Goal: Navigation & Orientation: Locate item on page

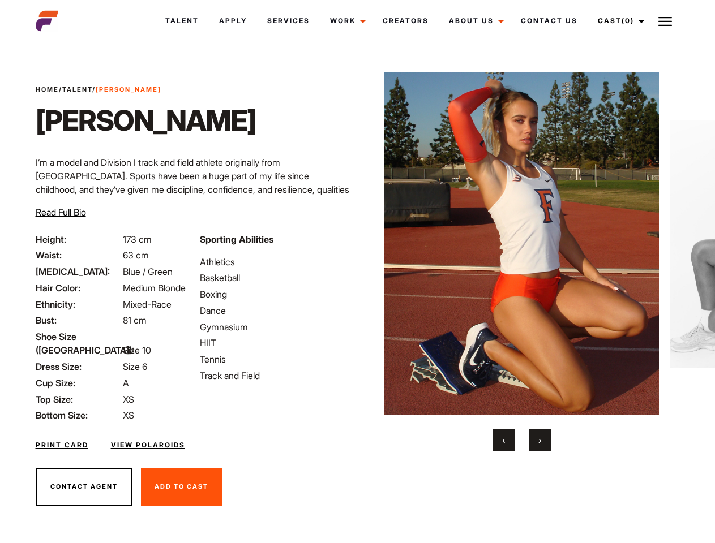
click at [618, 21] on link "Cast (0)" at bounding box center [618, 21] width 63 height 31
click at [665, 21] on img at bounding box center [665, 22] width 14 height 14
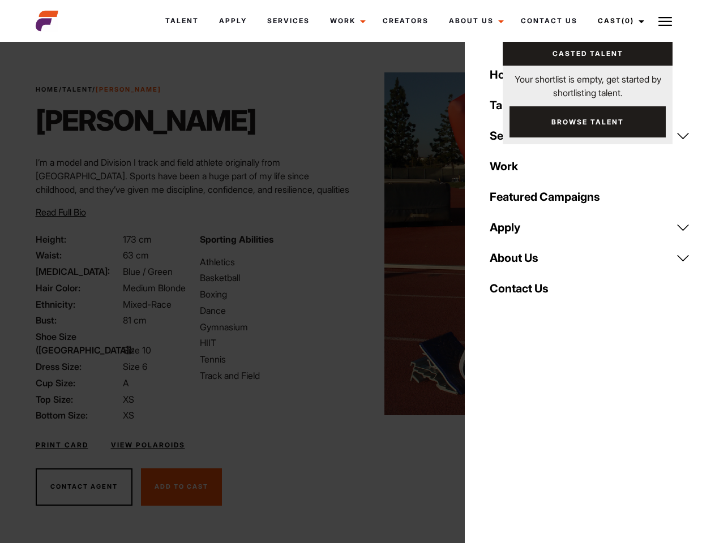
click at [521, 262] on img at bounding box center [521, 243] width 274 height 343
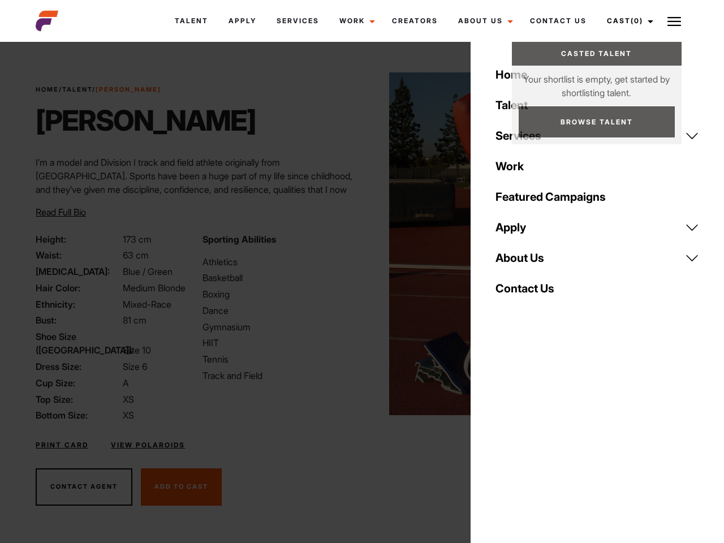
click at [357, 244] on div "Sporting Abilities Athletics Basketball Boxing Dance Gymnasium HIIT Tennis Trac…" at bounding box center [279, 328] width 166 height 190
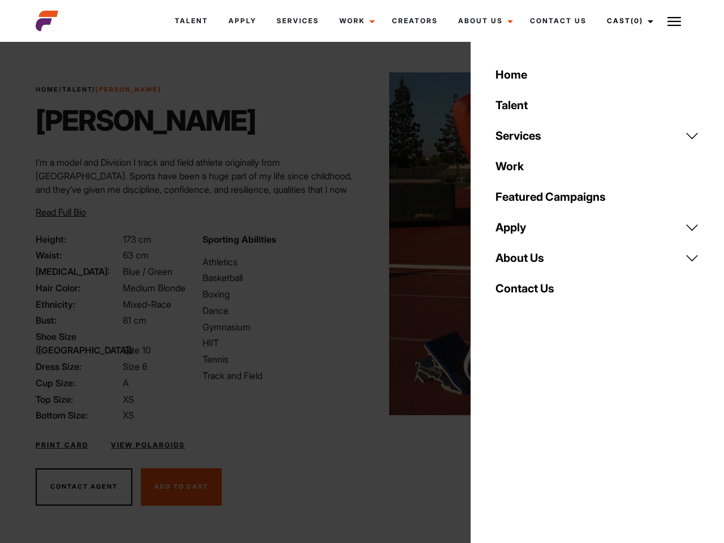
click at [504, 440] on button "‹" at bounding box center [510, 440] width 23 height 23
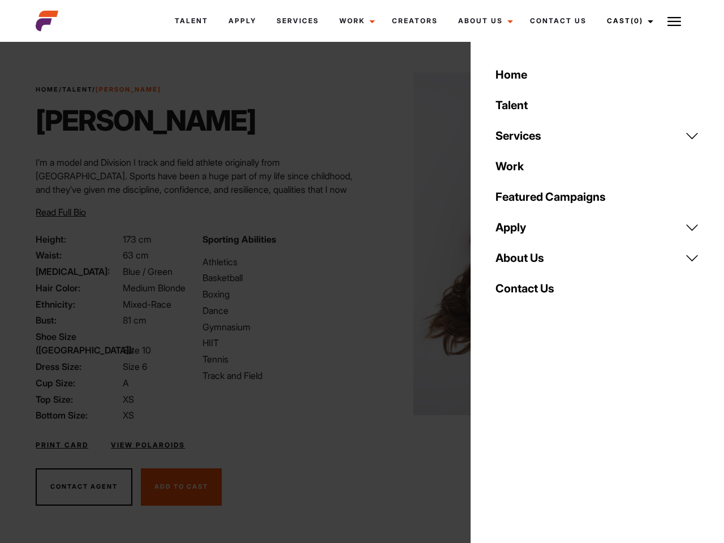
click at [540, 440] on div "Home Talent Services Talent Casting Photography Videography Creative Hair and M…" at bounding box center [598, 271] width 254 height 543
